Goal: Transaction & Acquisition: Purchase product/service

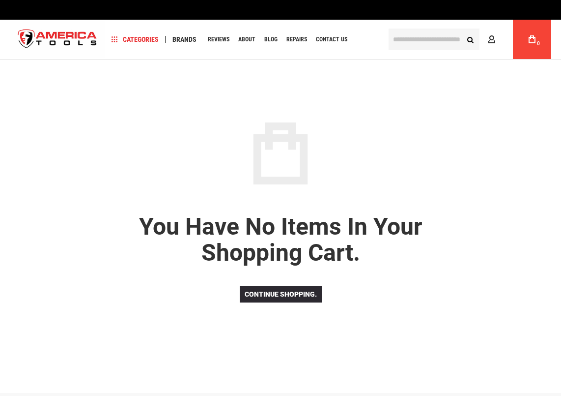
click at [540, 34] on link "My Cart 0" at bounding box center [532, 39] width 19 height 39
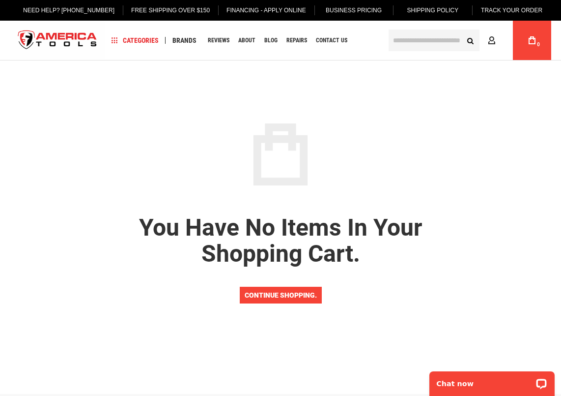
click at [261, 293] on link "Continue shopping." at bounding box center [281, 295] width 82 height 17
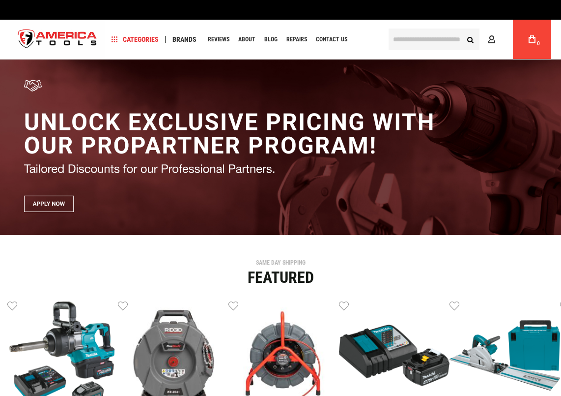
click at [453, 39] on input "text" at bounding box center [434, 40] width 91 height 22
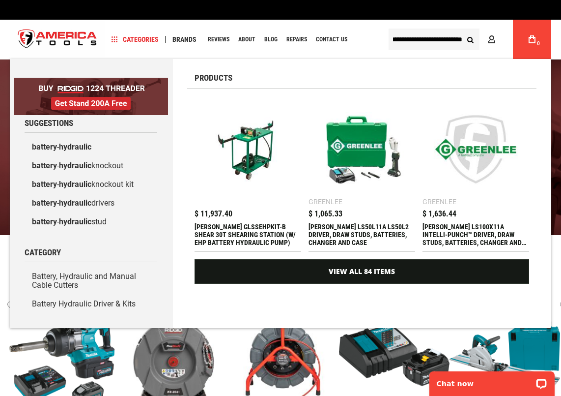
scroll to position [0, 19]
type input "**********"
click at [461, 30] on button "Search" at bounding box center [470, 39] width 19 height 19
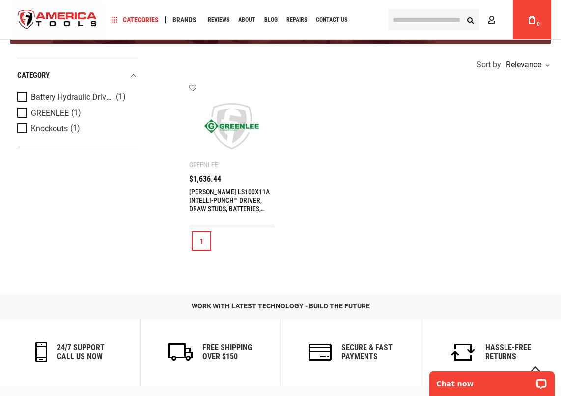
click at [219, 193] on link "[PERSON_NAME] LS100X11A INTELLI-PUNCH™ DRIVER, DRAW STUDS, BATTERIES, CHANGER A…" at bounding box center [229, 204] width 81 height 33
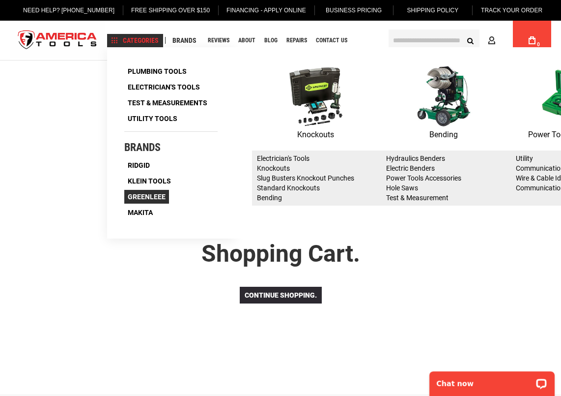
click at [146, 201] on link "Greenleee" at bounding box center [146, 197] width 45 height 14
click at [145, 198] on span "Greenleee" at bounding box center [147, 196] width 38 height 7
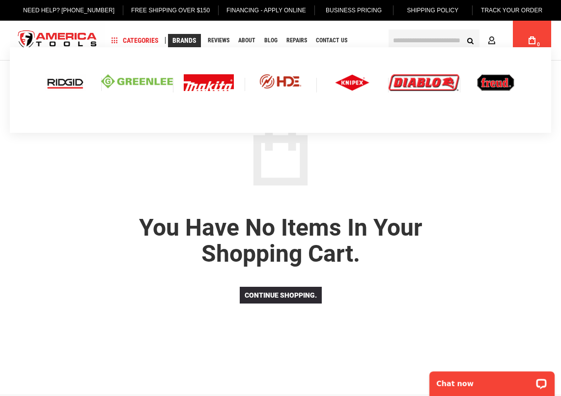
click at [131, 78] on img at bounding box center [137, 81] width 72 height 15
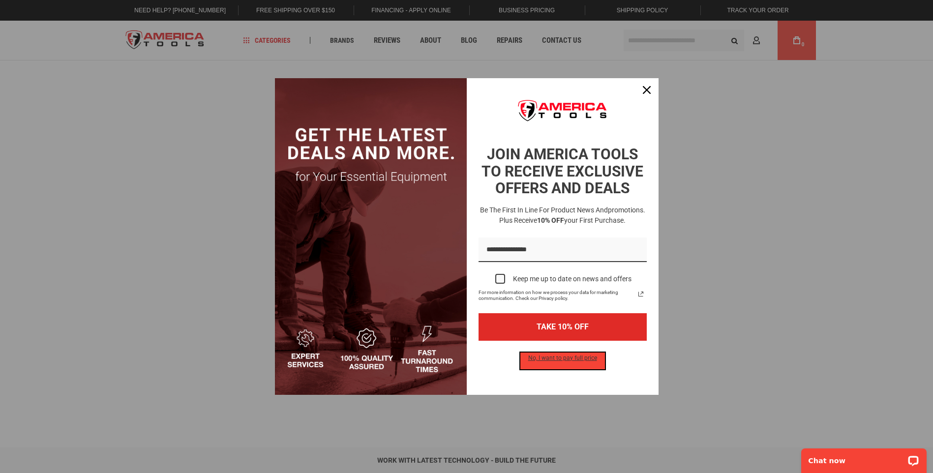
click at [558, 361] on button "No, I want to pay full price" at bounding box center [562, 361] width 85 height 17
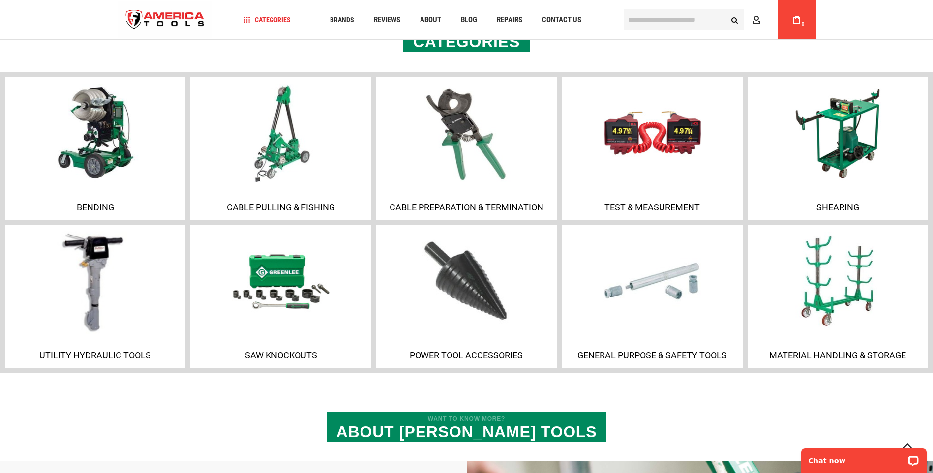
click at [83, 360] on p "Utility Hydraulic Tools" at bounding box center [95, 355] width 176 height 10
click at [78, 292] on img at bounding box center [95, 281] width 106 height 106
click at [92, 295] on img at bounding box center [95, 281] width 106 height 106
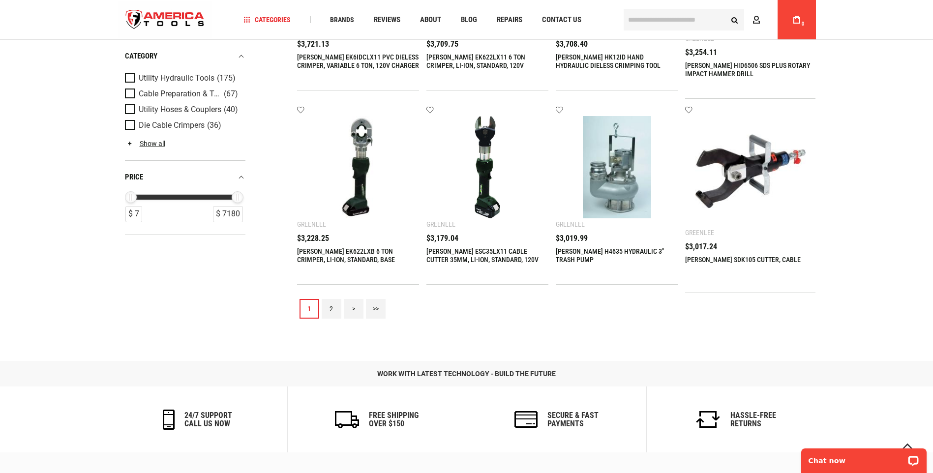
scroll to position [1033, 0]
